Goal: Task Accomplishment & Management: Manage account settings

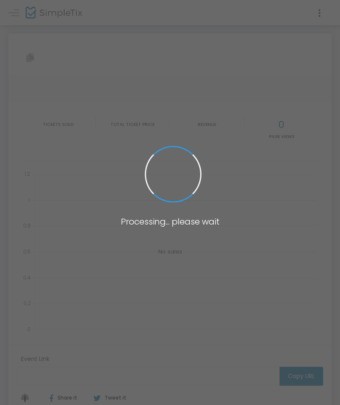
type input "https://www.simpletix.com/e/pcj-presents-decasto-brown-ensemble-tickets-212648"
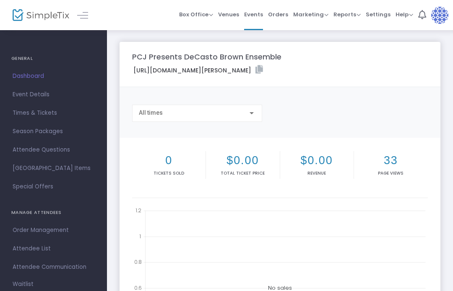
click at [259, 18] on span "Events" at bounding box center [253, 14] width 19 height 21
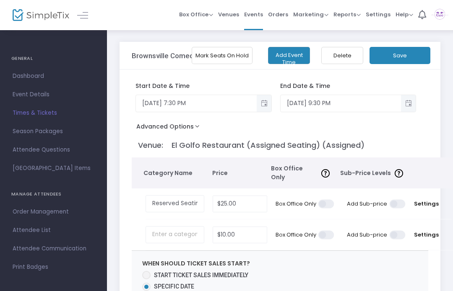
click at [360, 16] on span "Reports" at bounding box center [346, 14] width 27 height 8
click at [366, 44] on li "Sales Reports" at bounding box center [360, 44] width 55 height 16
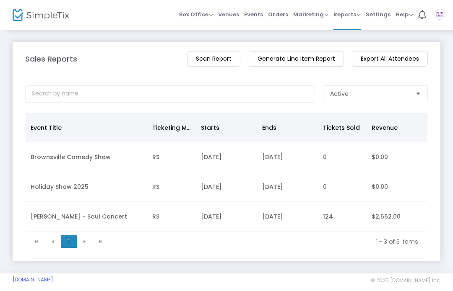
click at [379, 220] on td "$2,562.00" at bounding box center [397, 217] width 61 height 30
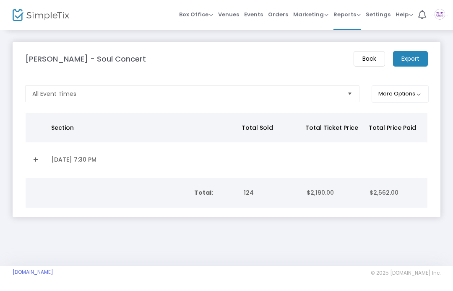
click at [409, 62] on m-button "Export" at bounding box center [410, 59] width 35 height 16
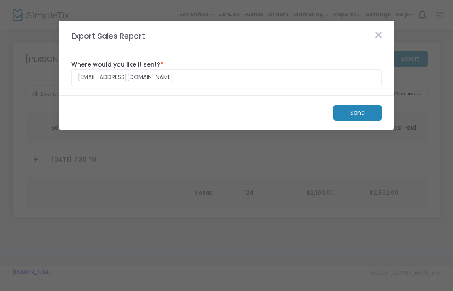
click at [361, 115] on m-button "Send" at bounding box center [357, 113] width 48 height 16
